Goal: Communication & Community: Answer question/provide support

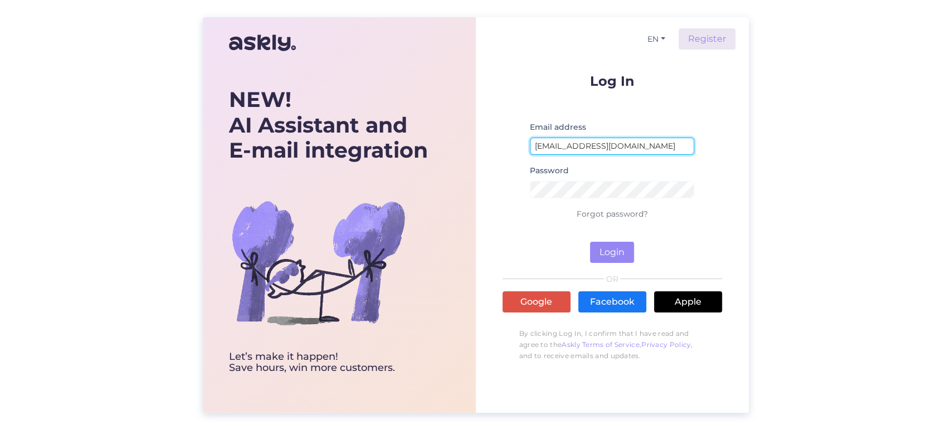
click at [637, 155] on div "Email address [EMAIL_ADDRESS][DOMAIN_NAME]" at bounding box center [612, 141] width 165 height 43
click at [646, 153] on input "[EMAIL_ADDRESS][DOMAIN_NAME]" at bounding box center [612, 146] width 165 height 17
type input "[EMAIL_ADDRESS][DOMAIN_NAME]"
click at [619, 244] on button "Login" at bounding box center [612, 252] width 44 height 21
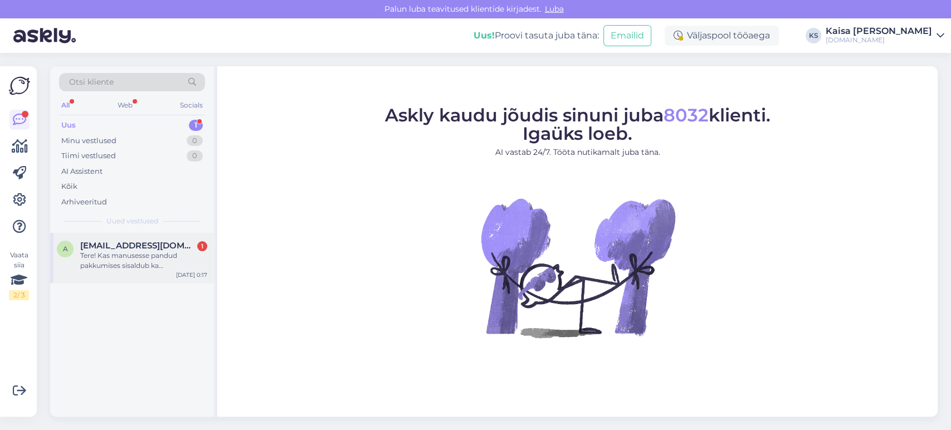
click at [154, 265] on div "Tere! Kas manusesse pandud pakkumises sisaldub ka hommikusöök?" at bounding box center [143, 261] width 127 height 20
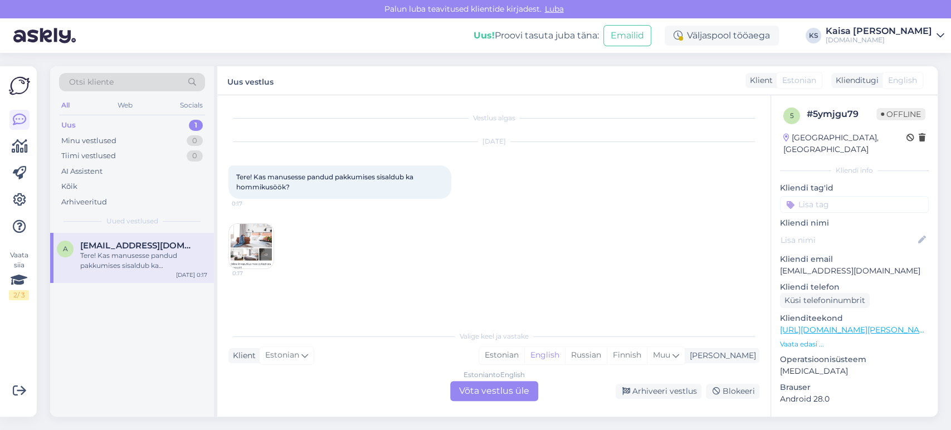
click at [259, 253] on img at bounding box center [251, 246] width 45 height 45
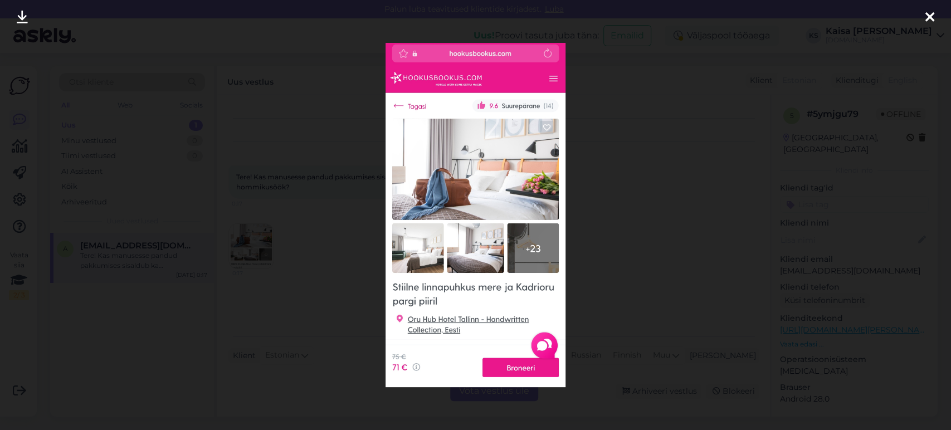
click at [581, 151] on div at bounding box center [475, 215] width 951 height 430
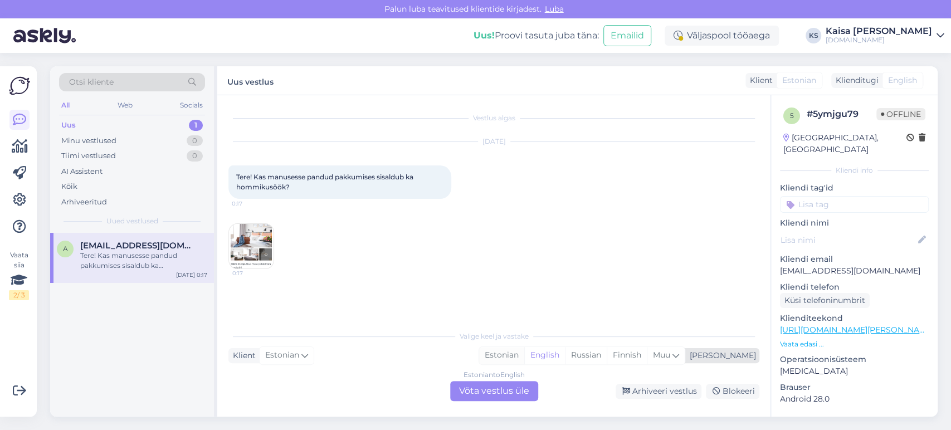
click at [524, 360] on div "Estonian" at bounding box center [501, 355] width 45 height 17
click at [523, 389] on div "Estonian to Estonian Võta vestlus üle" at bounding box center [494, 391] width 88 height 20
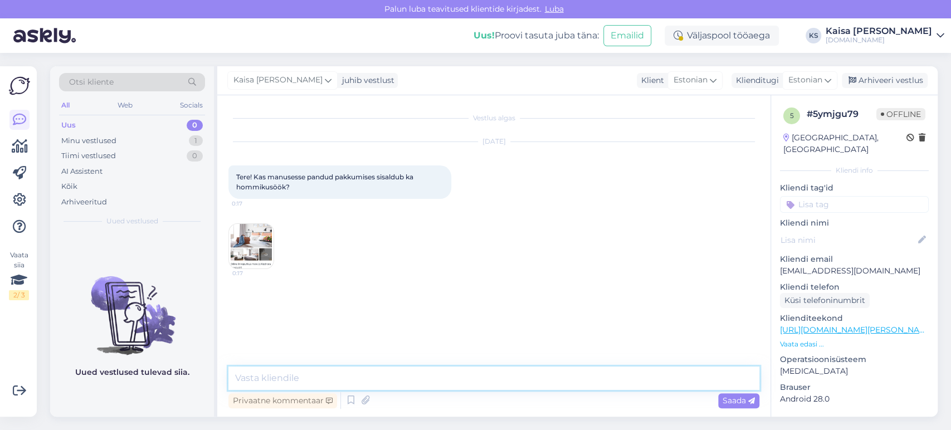
click at [523, 383] on textarea at bounding box center [493, 377] width 531 height 23
type textarea "Tere, jah, paketis sisaldub hommikusöök."
